Goal: Book appointment/travel/reservation

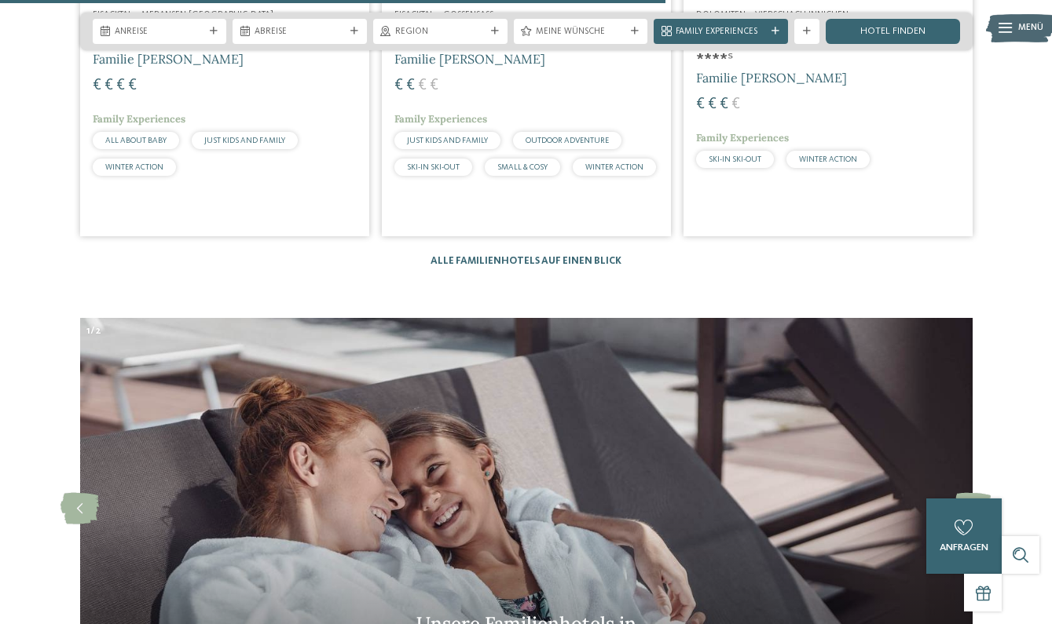
scroll to position [3621, 0]
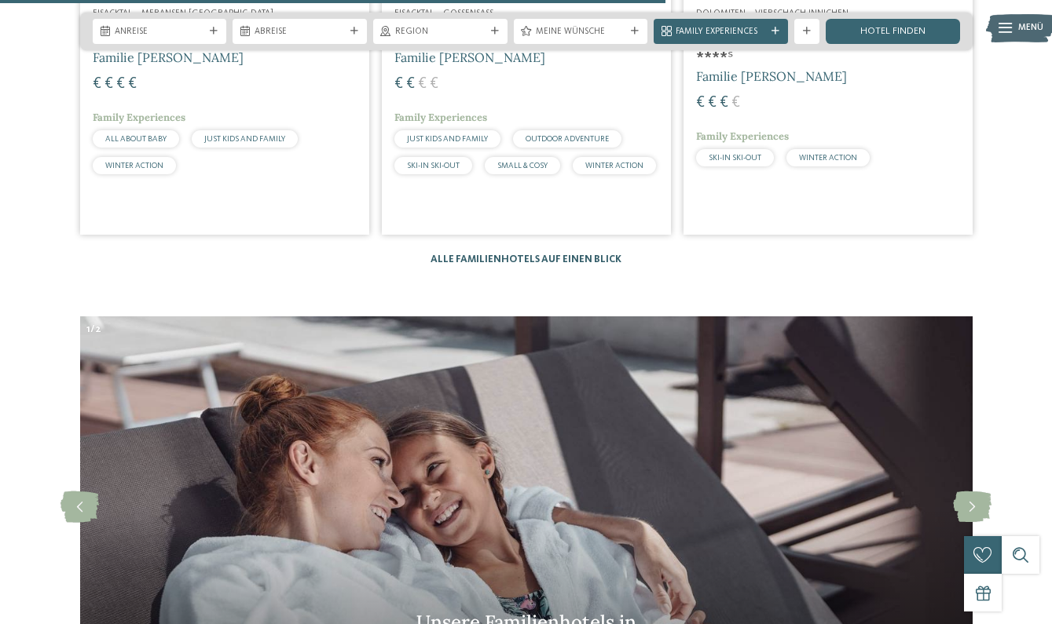
click at [550, 254] on link "Alle Familienhotels auf einen Blick" at bounding box center [525, 259] width 191 height 10
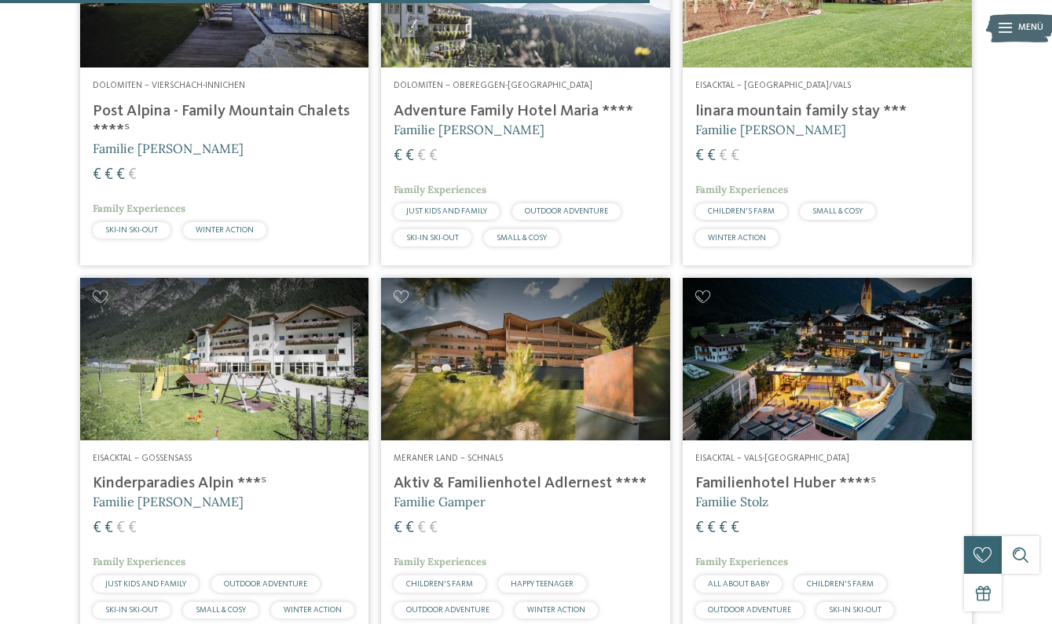
scroll to position [2471, 0]
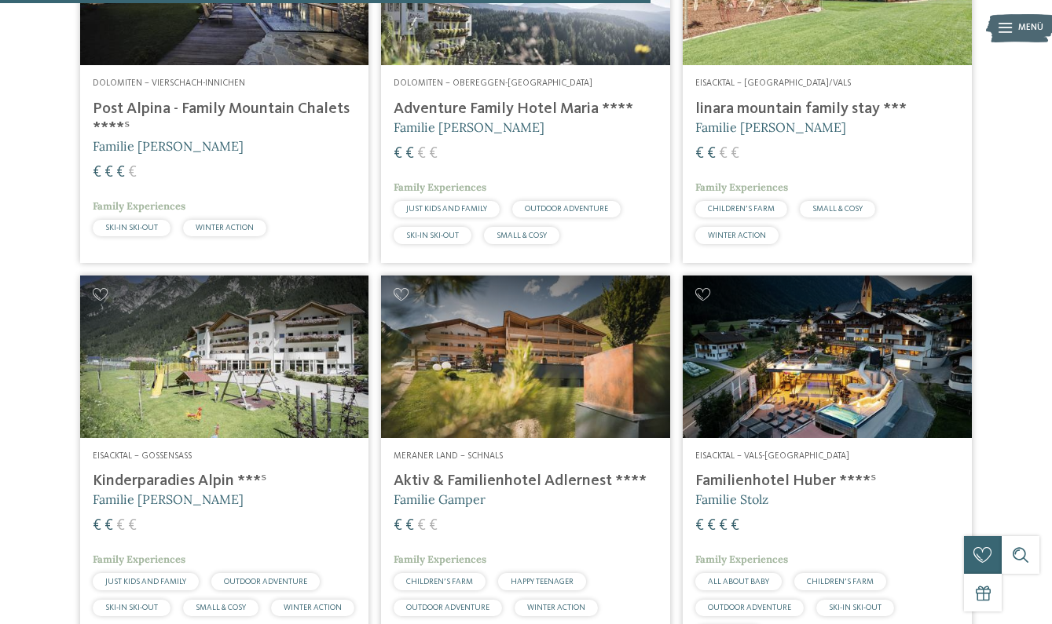
click at [500, 338] on img at bounding box center [525, 357] width 289 height 163
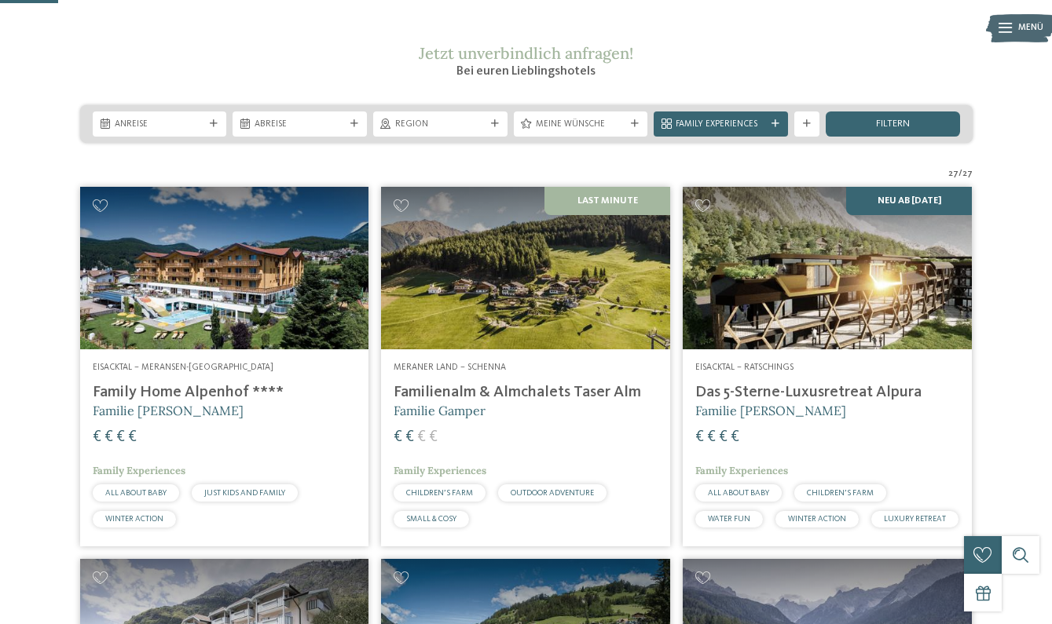
scroll to position [281, 0]
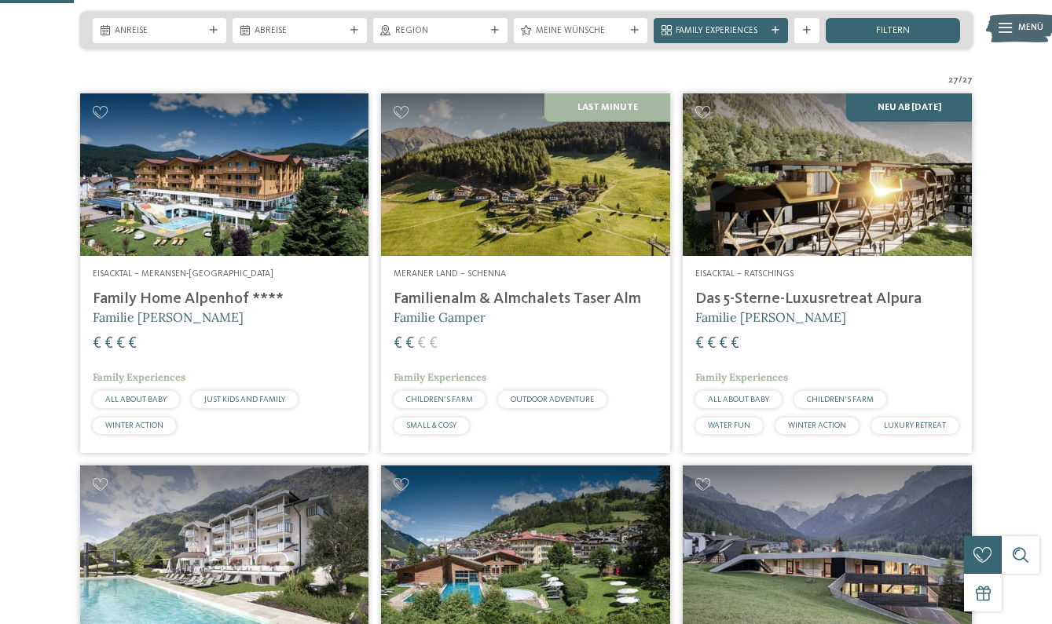
click at [186, 309] on h4 "Family Home Alpenhof ****" at bounding box center [225, 299] width 264 height 19
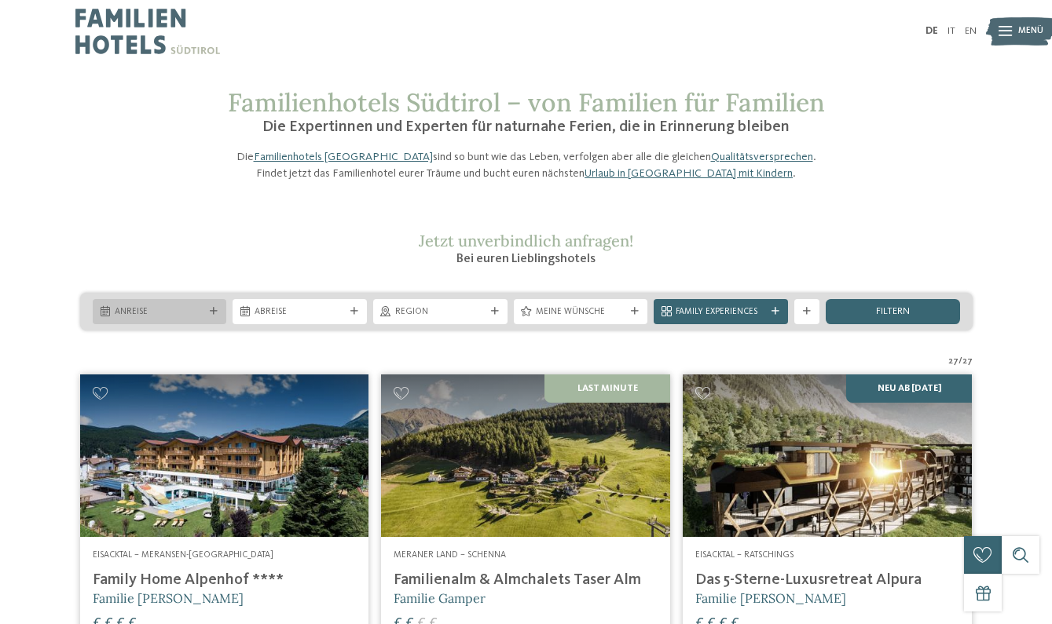
click at [214, 316] on icon at bounding box center [214, 312] width 8 height 8
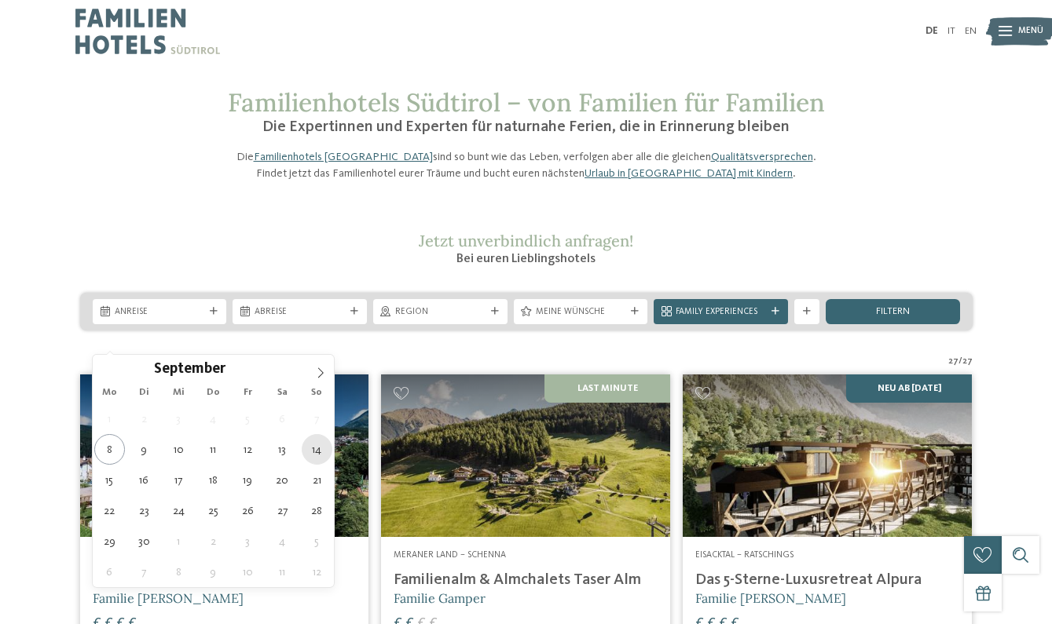
type div "[DATE]"
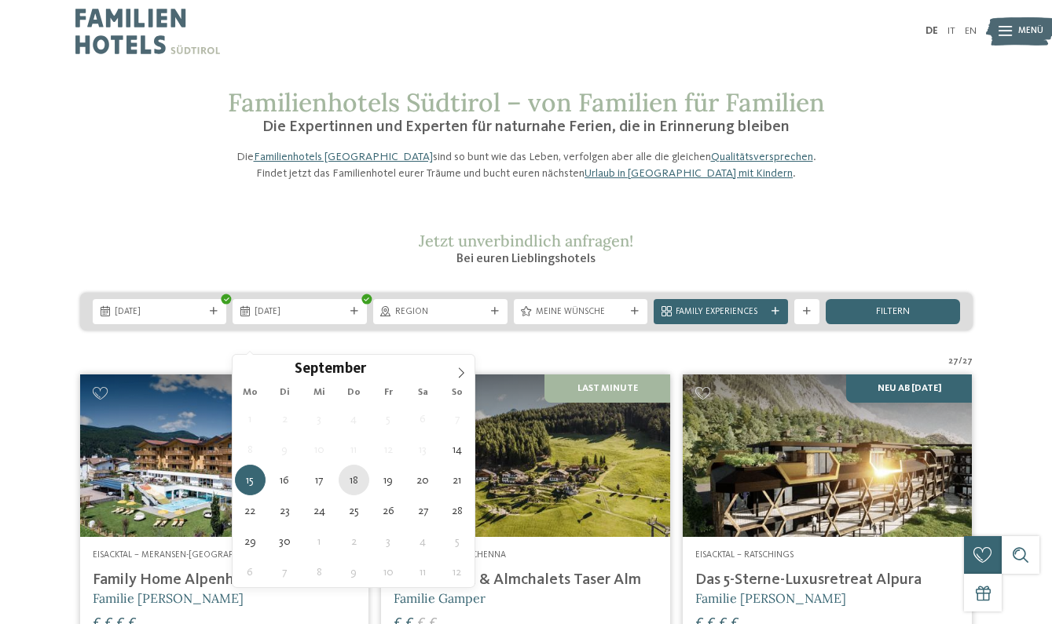
type div "[DATE]"
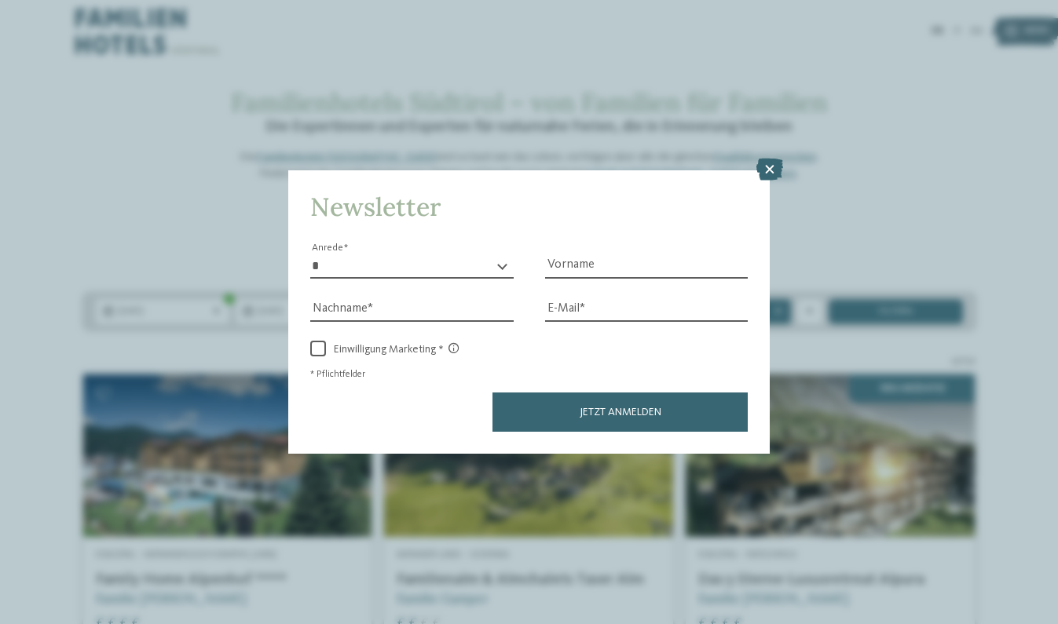
click at [360, 476] on div "Newsletter * **** **** ******* ****** Anrede Vorname Nachname Link" at bounding box center [529, 312] width 1058 height 624
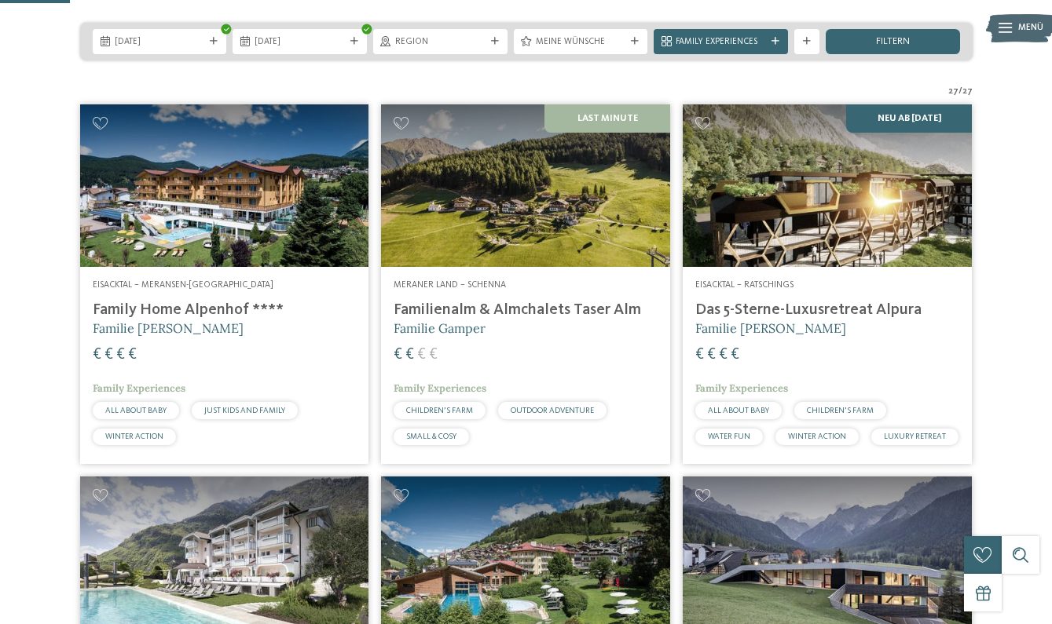
scroll to position [272, 0]
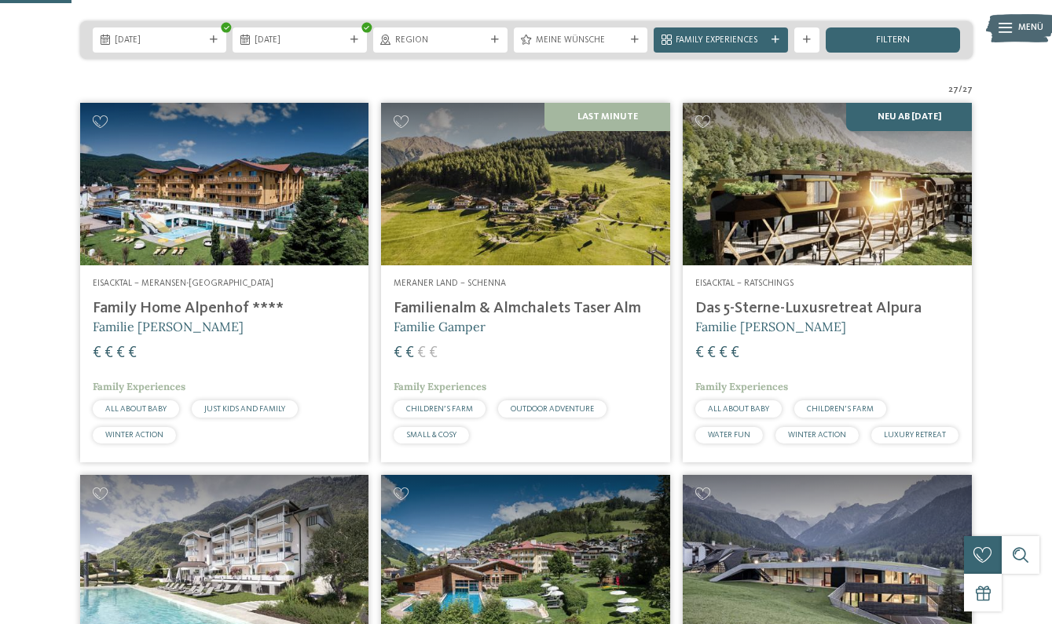
click at [228, 318] on h4 "Family Home Alpenhof ****" at bounding box center [225, 308] width 264 height 19
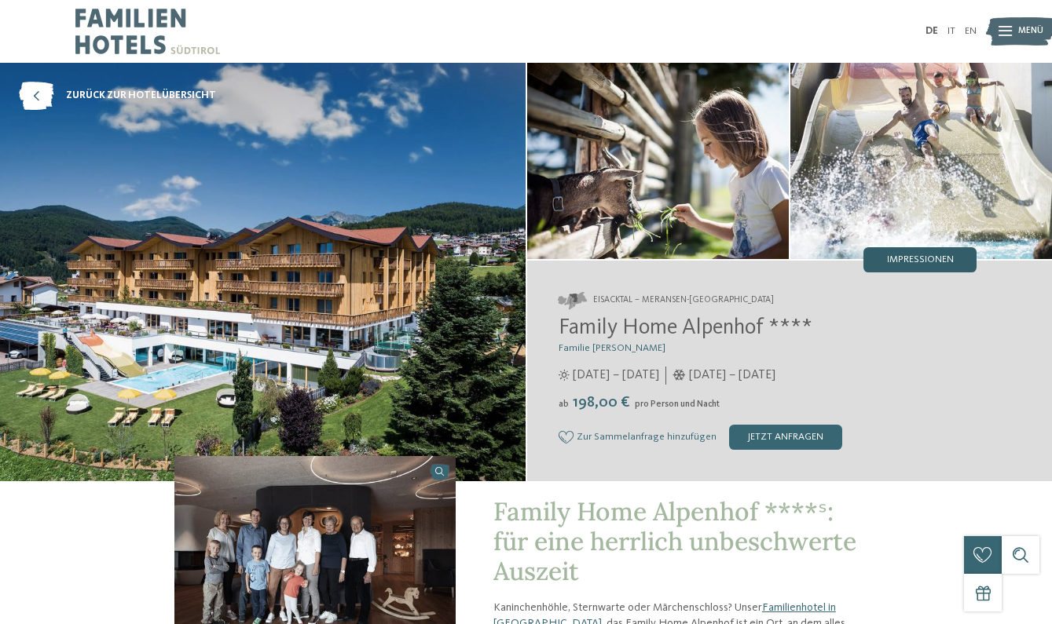
click at [893, 265] on span "Impressionen" at bounding box center [920, 260] width 67 height 10
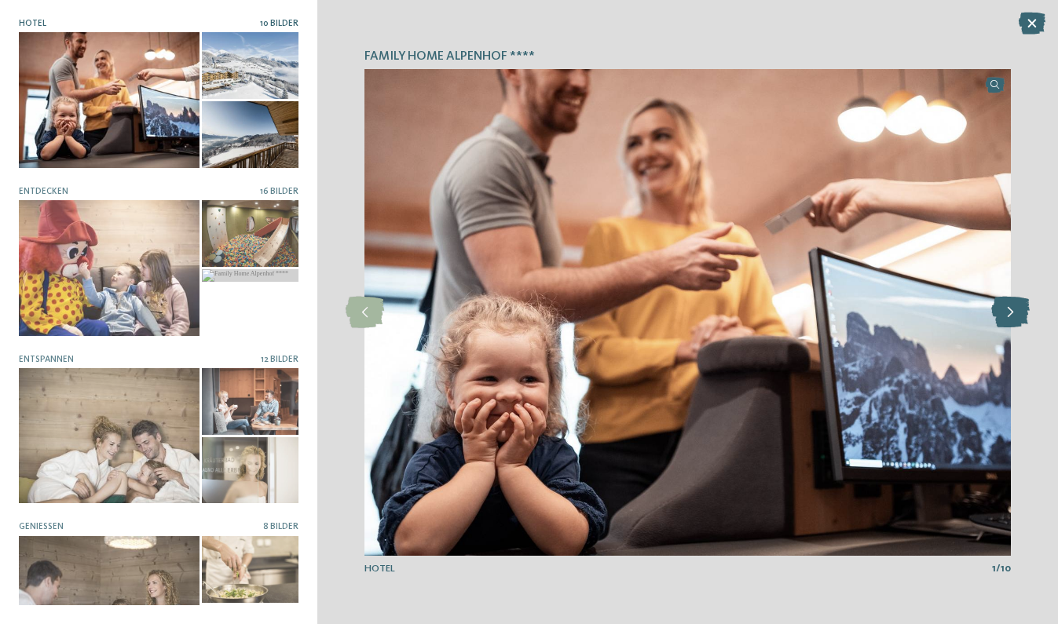
click at [1009, 313] on icon at bounding box center [1010, 312] width 38 height 31
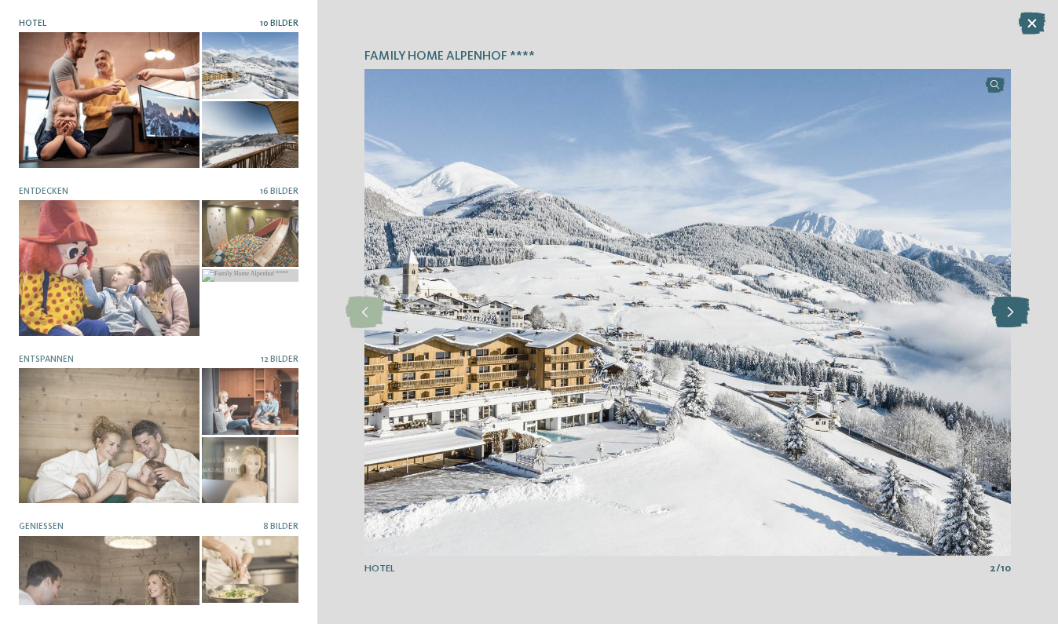
click at [1009, 313] on icon at bounding box center [1010, 312] width 38 height 31
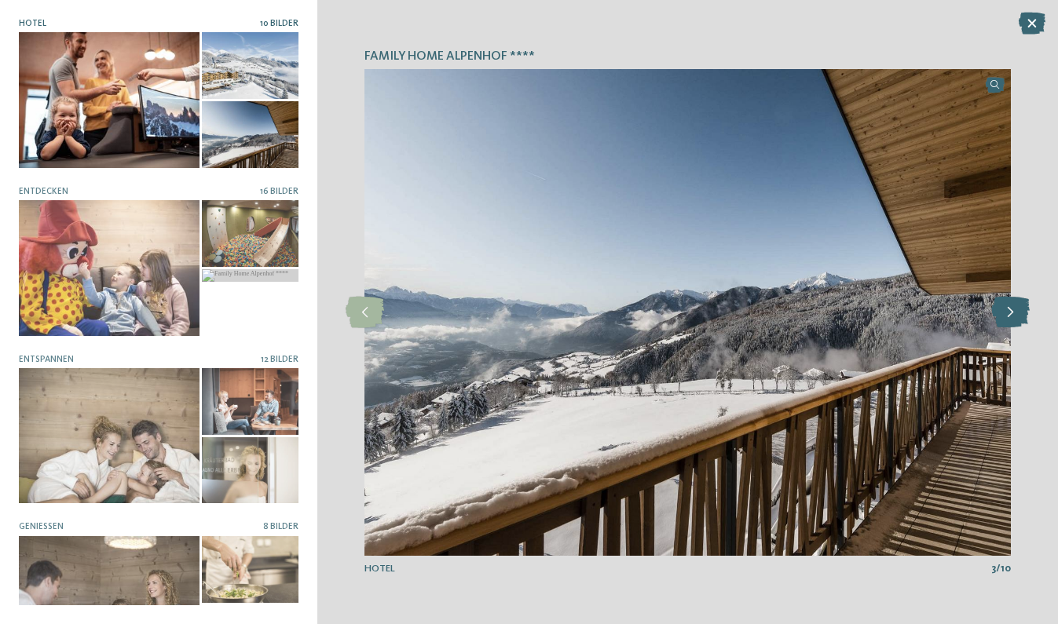
click at [1009, 313] on icon at bounding box center [1010, 312] width 38 height 31
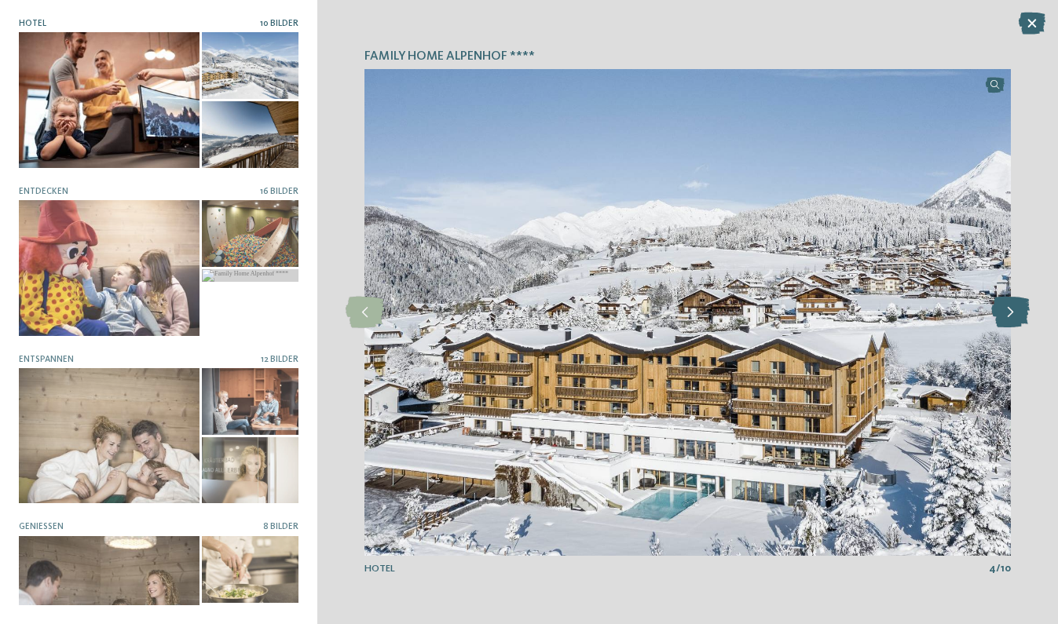
click at [1009, 313] on icon at bounding box center [1010, 312] width 38 height 31
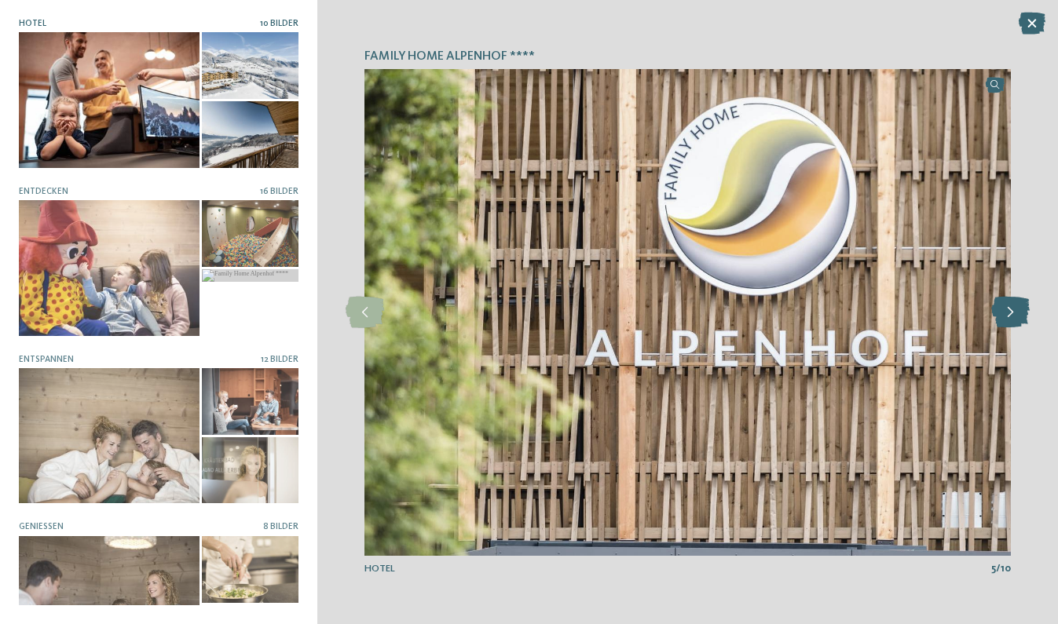
click at [1009, 313] on icon at bounding box center [1010, 312] width 38 height 31
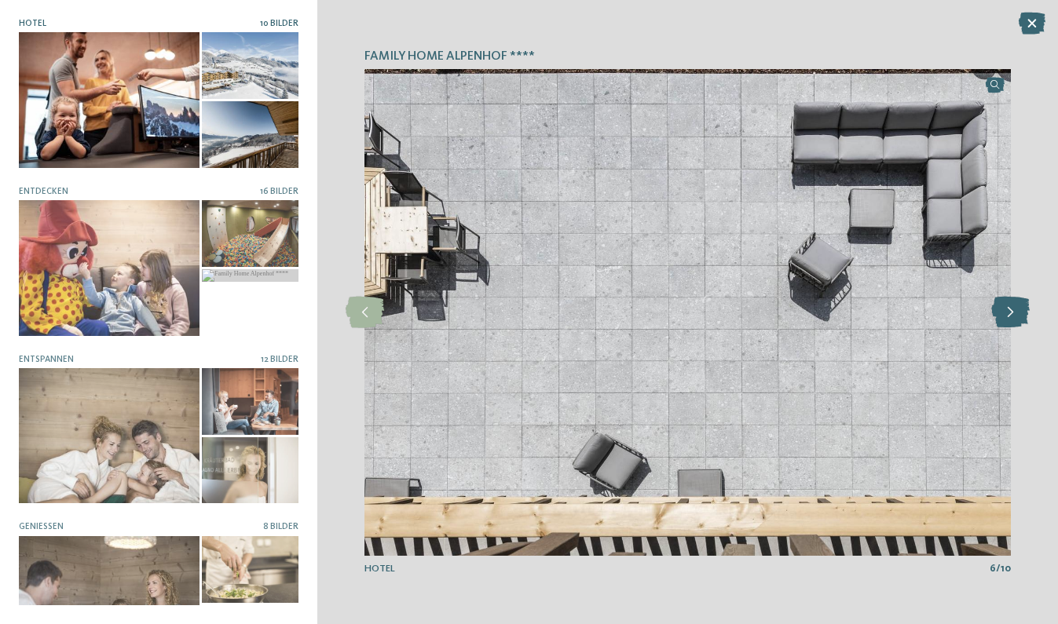
click at [1009, 313] on icon at bounding box center [1010, 312] width 38 height 31
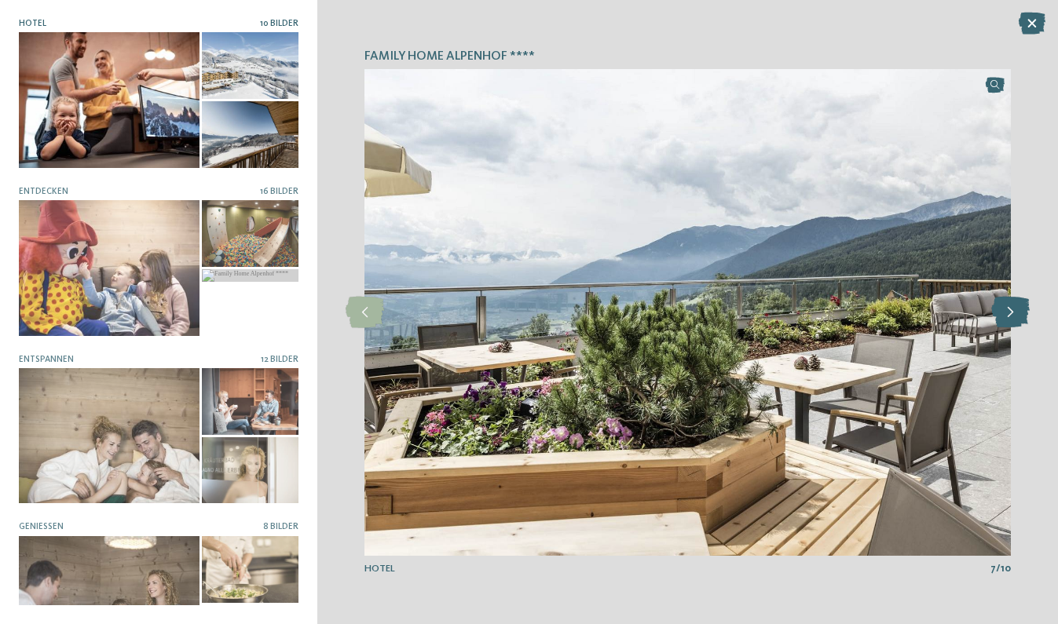
click at [1009, 313] on icon at bounding box center [1010, 312] width 38 height 31
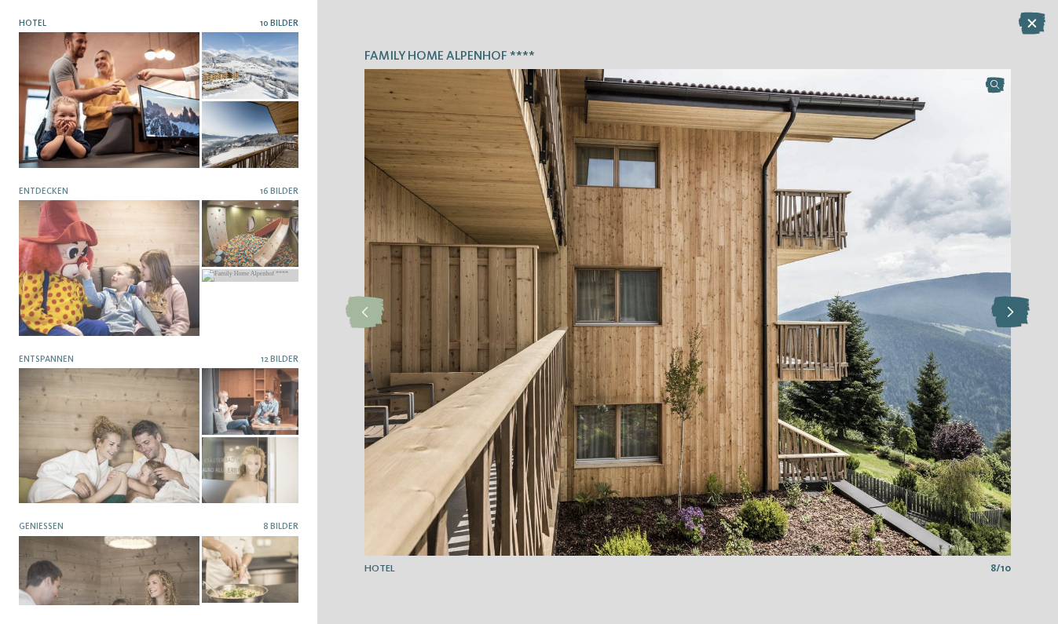
click at [1009, 313] on icon at bounding box center [1010, 312] width 38 height 31
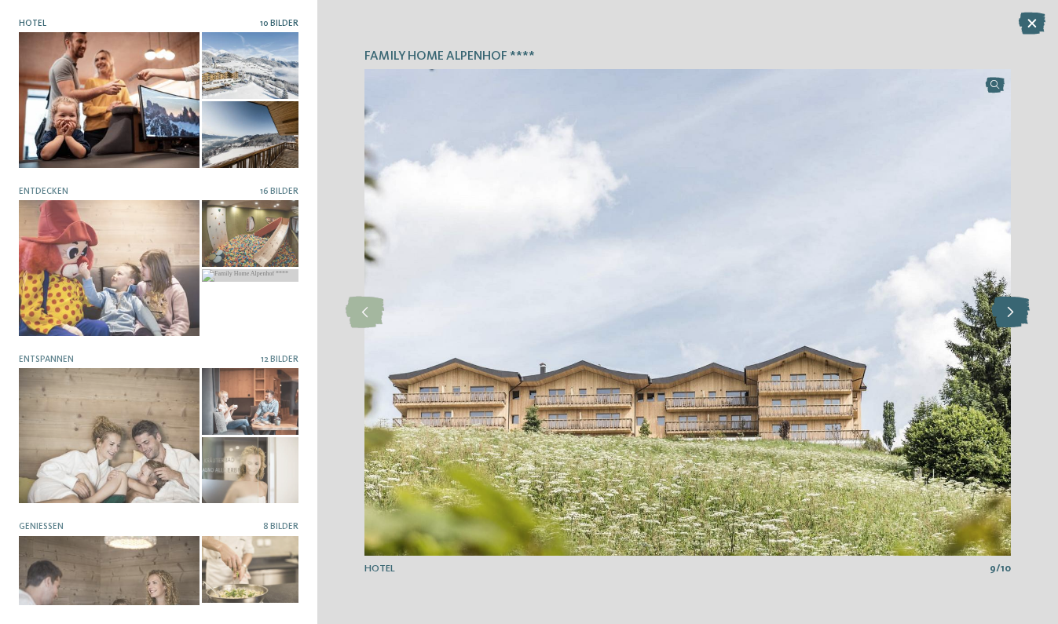
click at [1009, 313] on icon at bounding box center [1010, 312] width 38 height 31
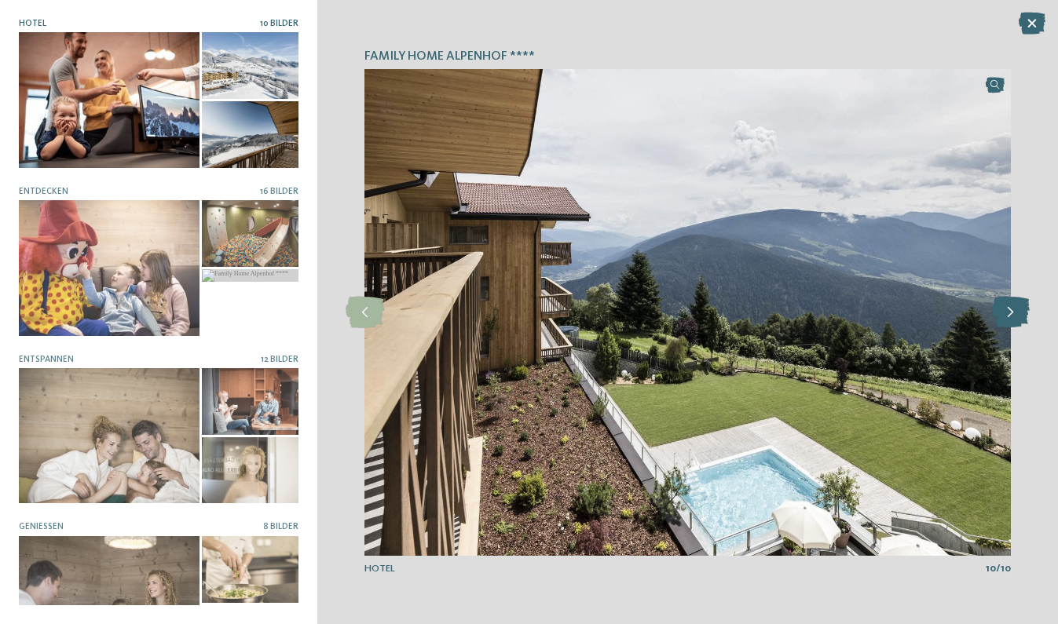
click at [1009, 313] on icon at bounding box center [1010, 312] width 38 height 31
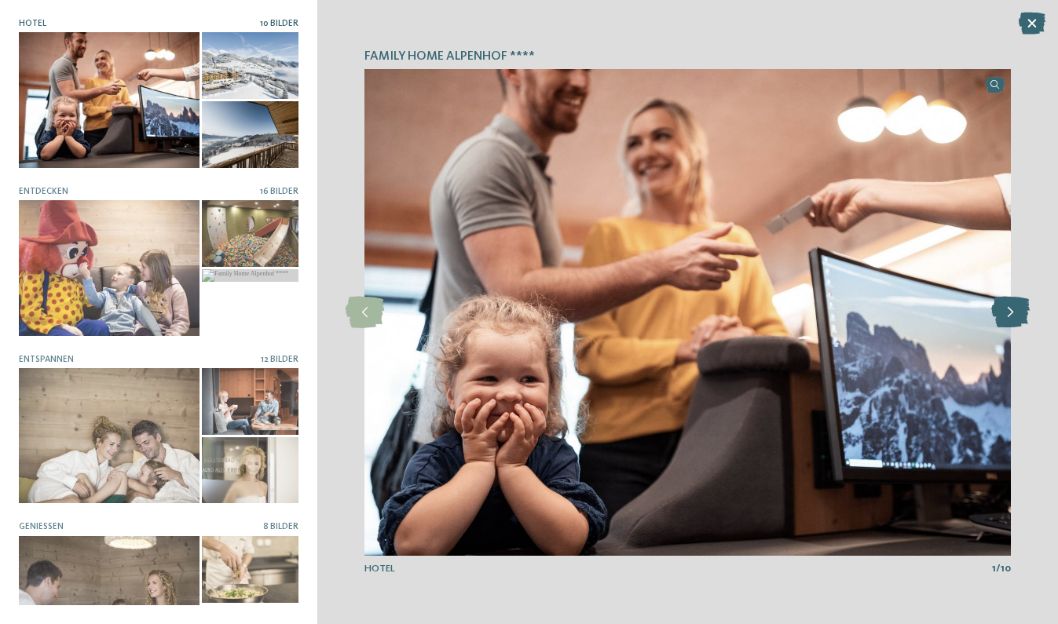
click at [1009, 313] on icon at bounding box center [1010, 312] width 38 height 31
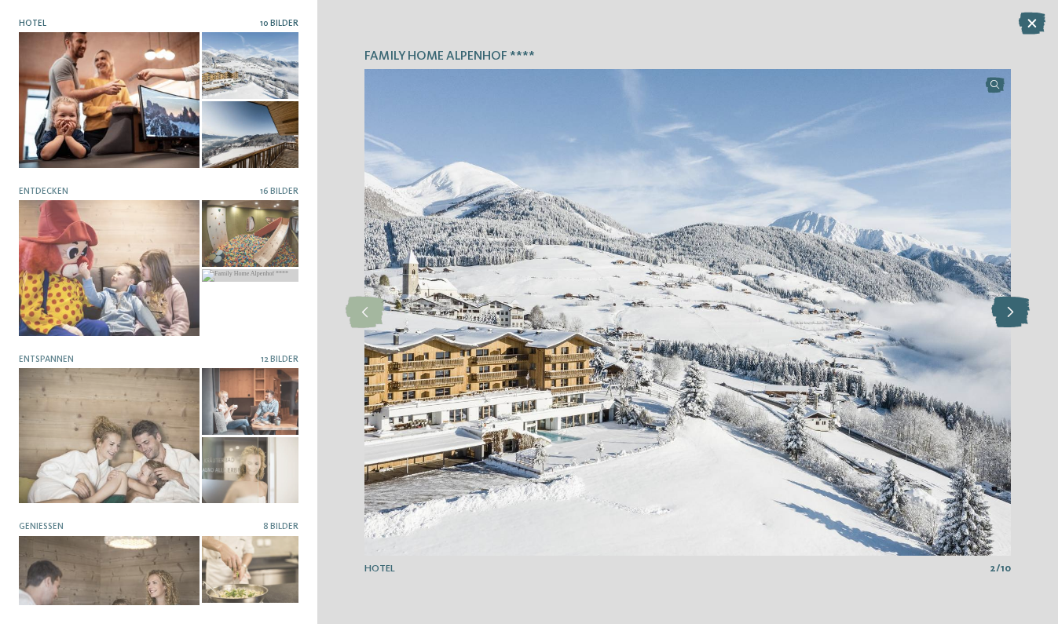
click at [1009, 313] on icon at bounding box center [1010, 312] width 38 height 31
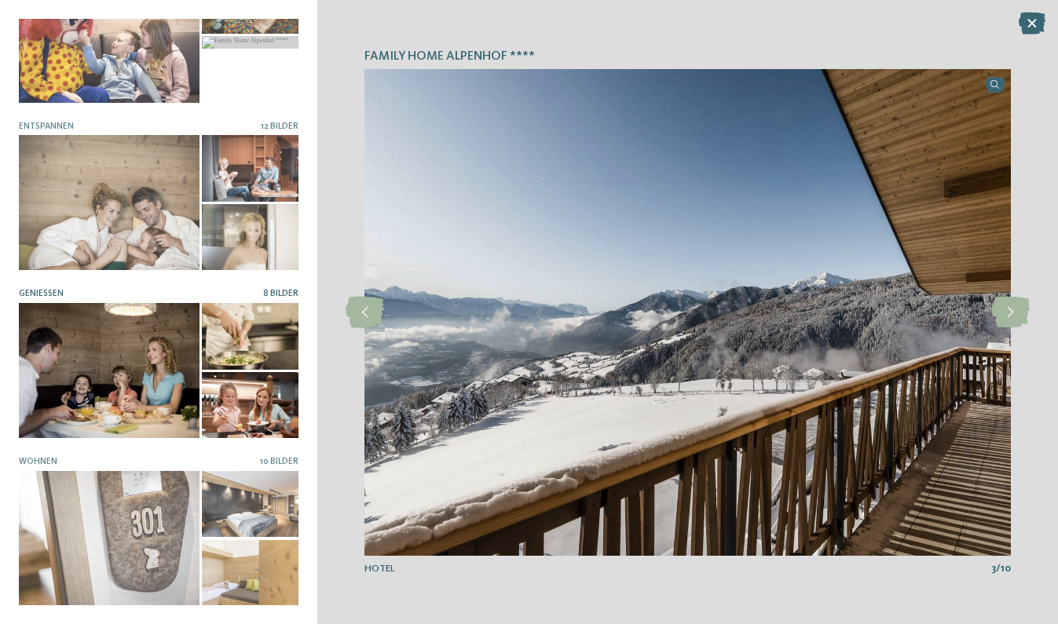
scroll to position [232, 0]
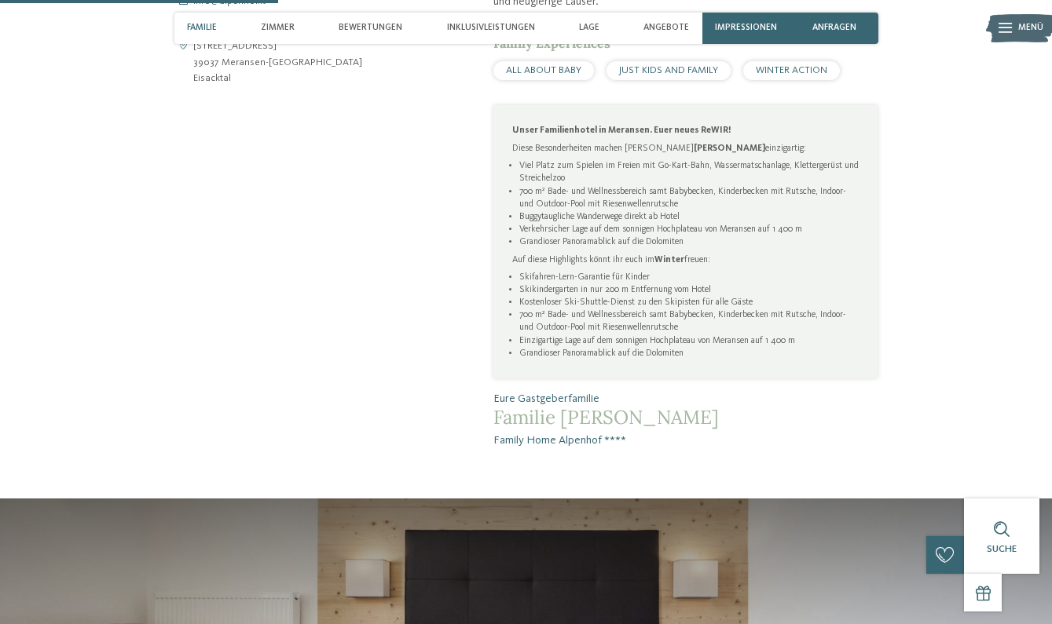
scroll to position [610, 0]
